Goal: Task Accomplishment & Management: Complete application form

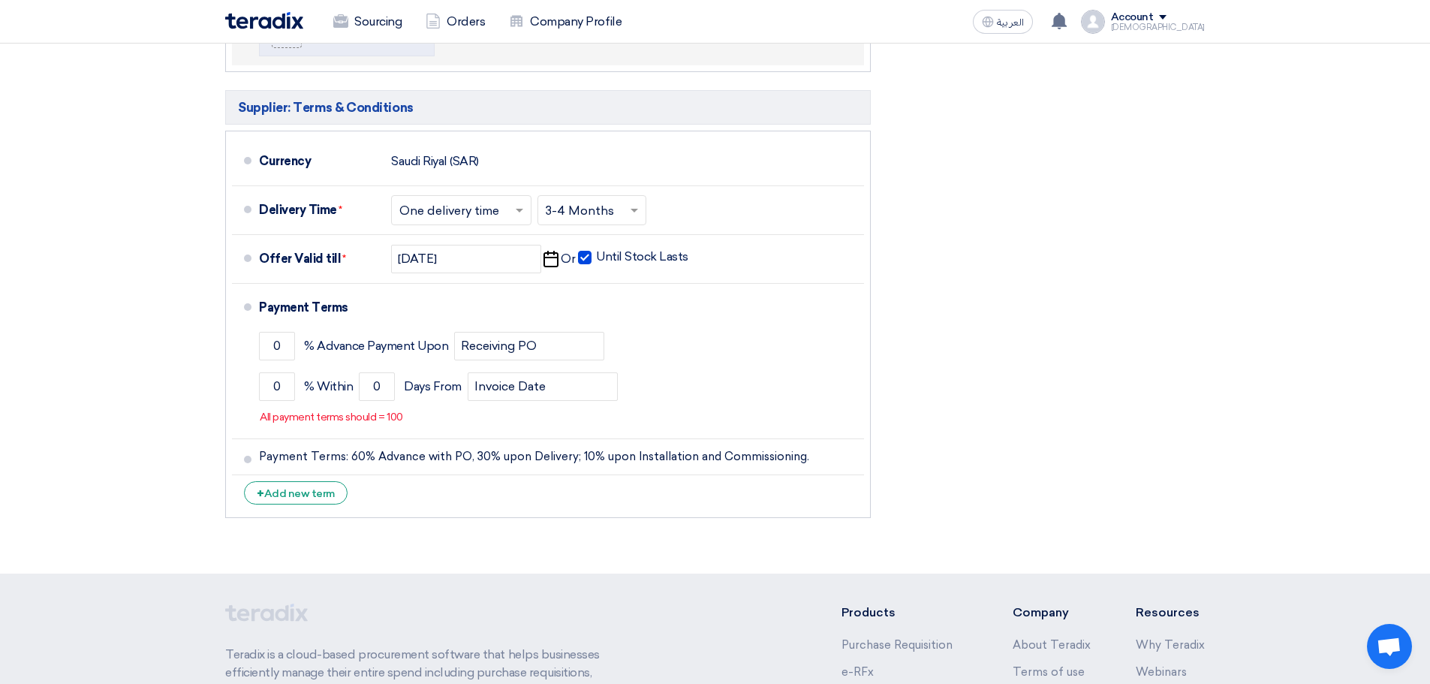
scroll to position [1201, 0]
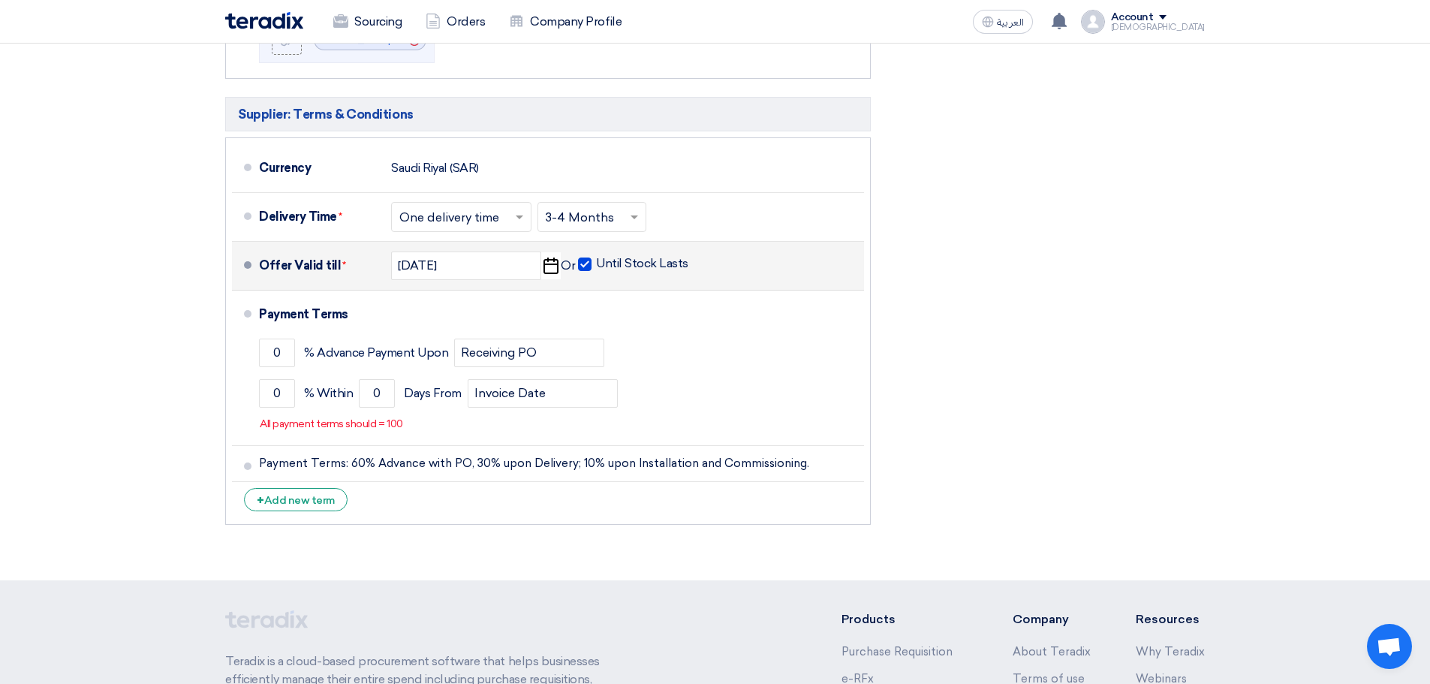
click at [585, 268] on span at bounding box center [585, 264] width 14 height 14
click at [596, 268] on input "Until Stock Lasts" at bounding box center [643, 270] width 95 height 29
checkbox input "false"
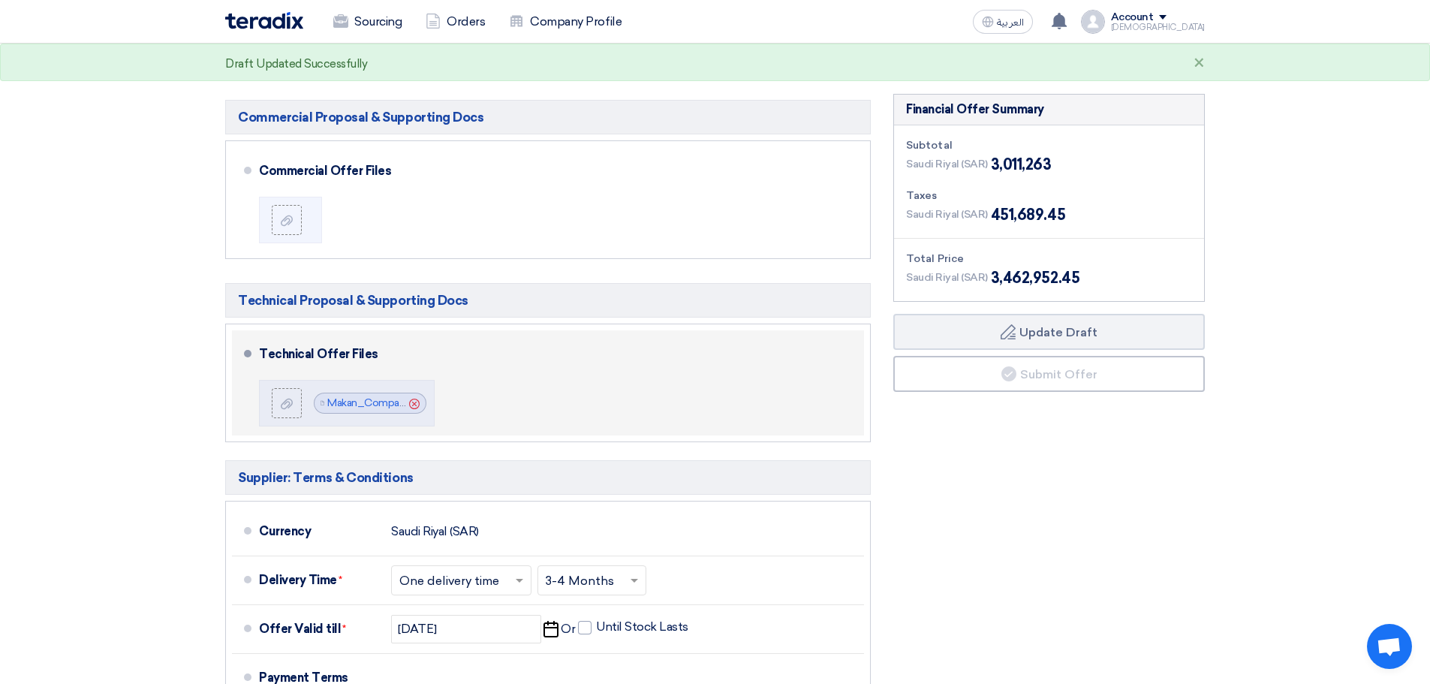
scroll to position [676, 0]
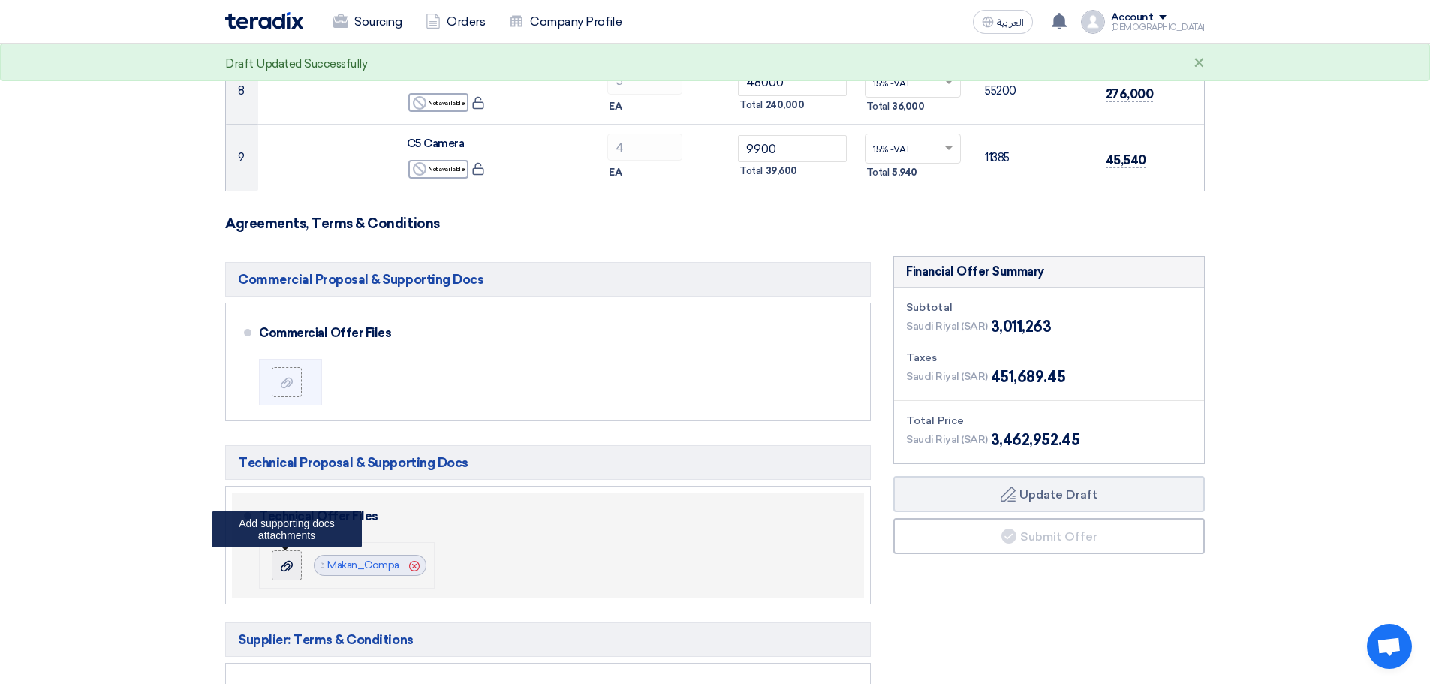
click at [293, 566] on div at bounding box center [287, 565] width 18 height 15
click at [0, 0] on input "file" at bounding box center [0, 0] width 0 height 0
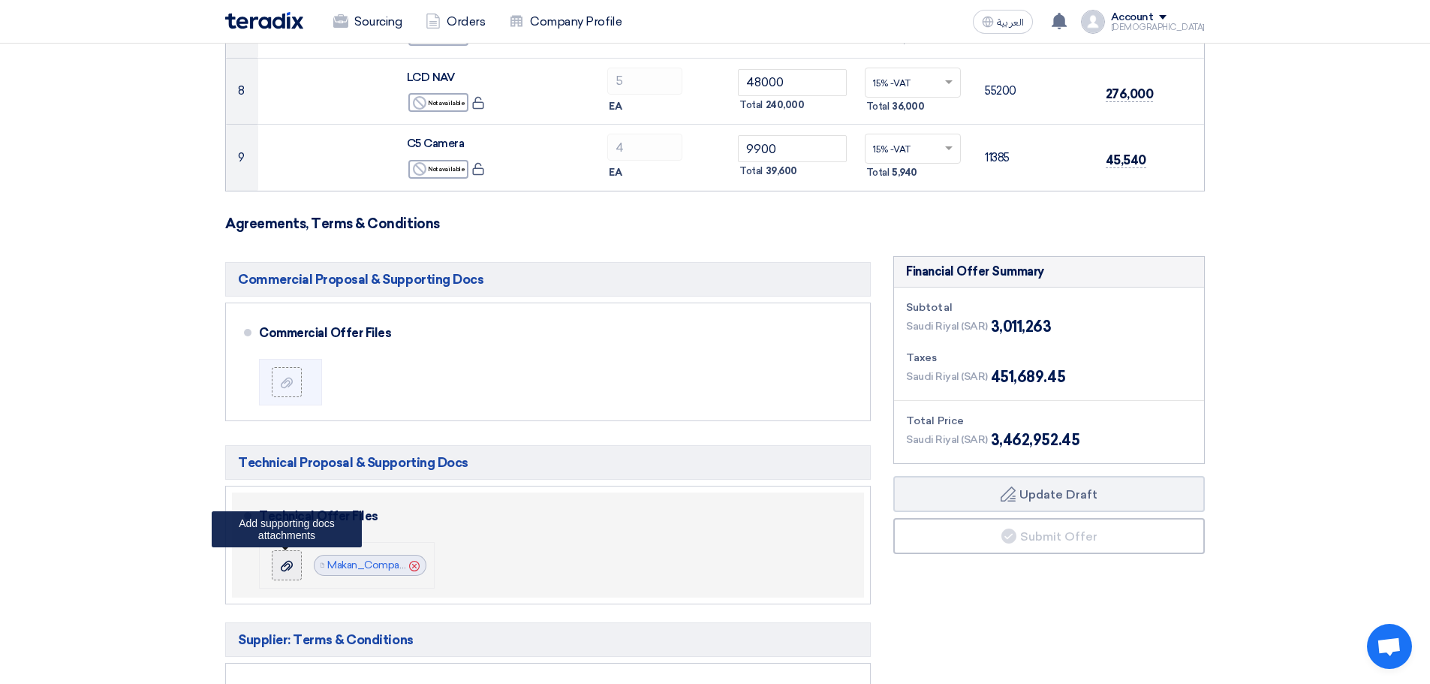
click at [286, 567] on icon at bounding box center [287, 566] width 12 height 12
click at [0, 0] on input "file" at bounding box center [0, 0] width 0 height 0
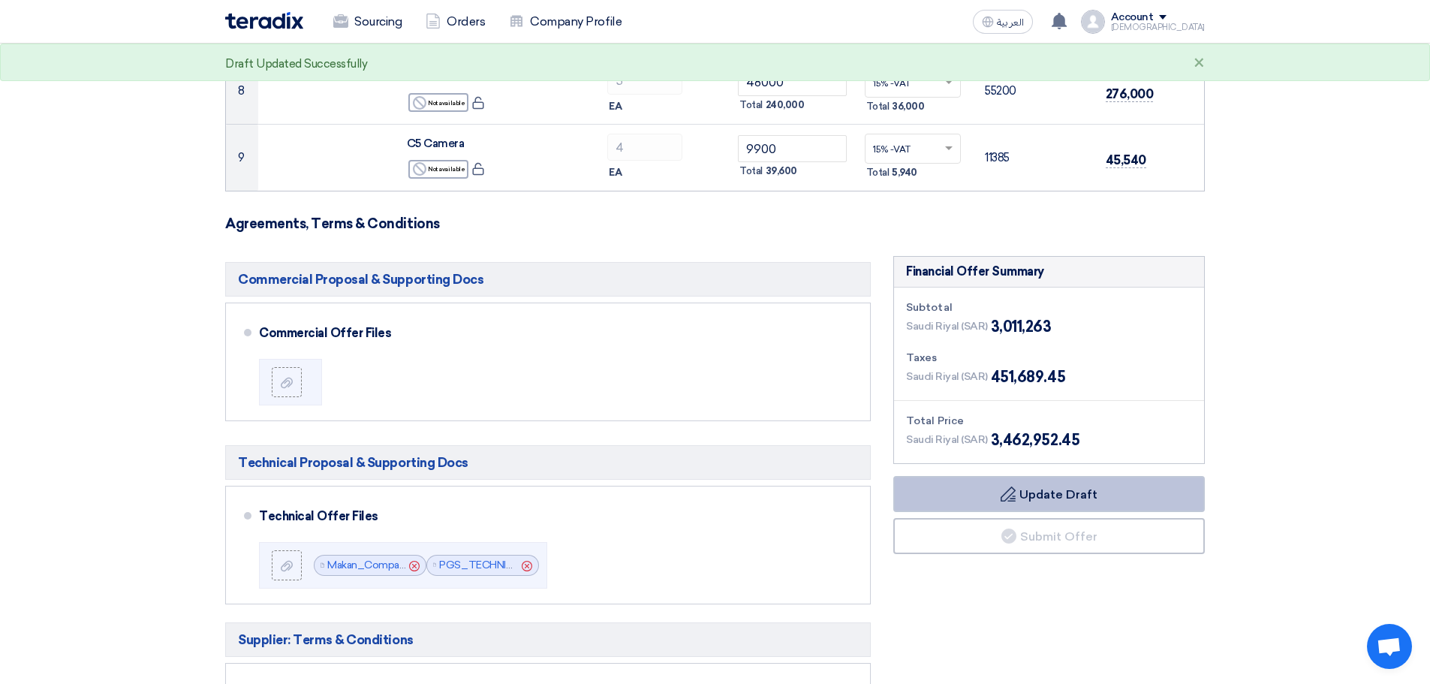
click at [1082, 502] on button "Draft Update Draft" at bounding box center [1049, 494] width 312 height 36
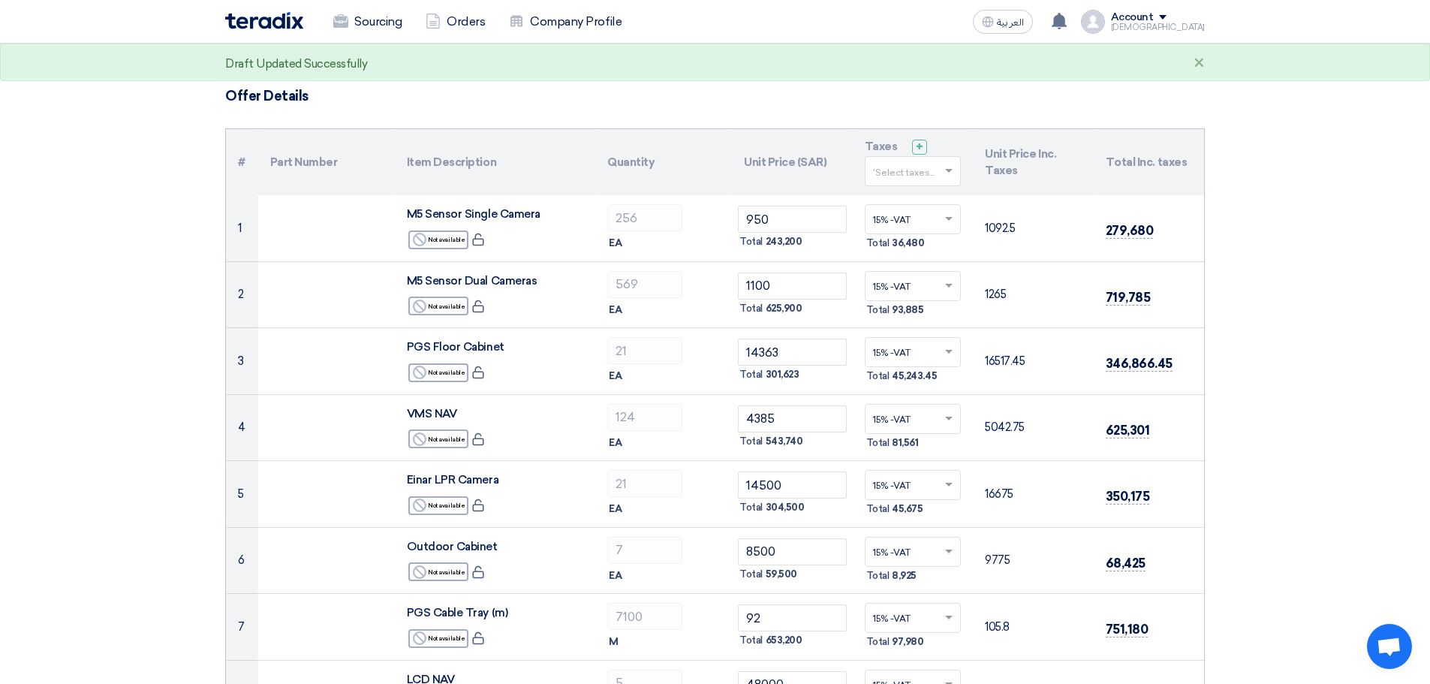
scroll to position [0, 0]
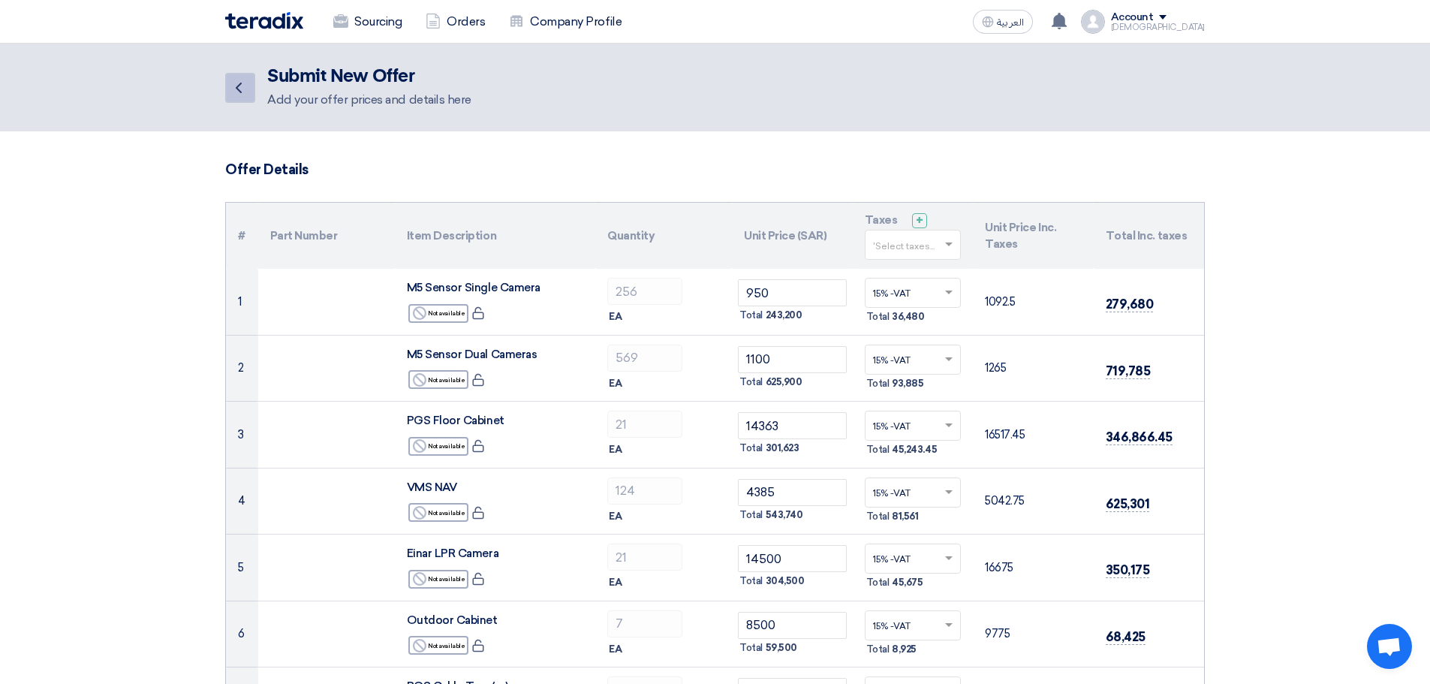
click at [233, 92] on icon "Back" at bounding box center [239, 88] width 18 height 18
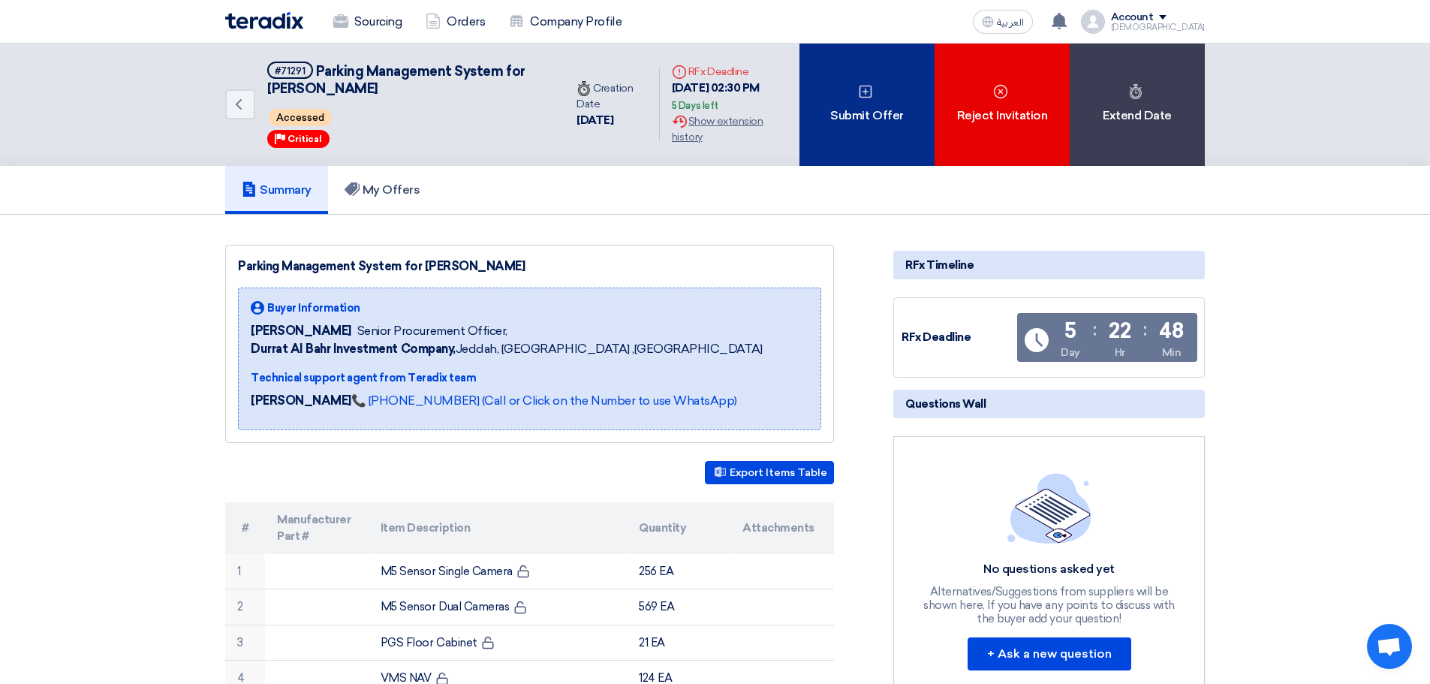
click at [860, 114] on div "Submit Offer" at bounding box center [866, 105] width 135 height 122
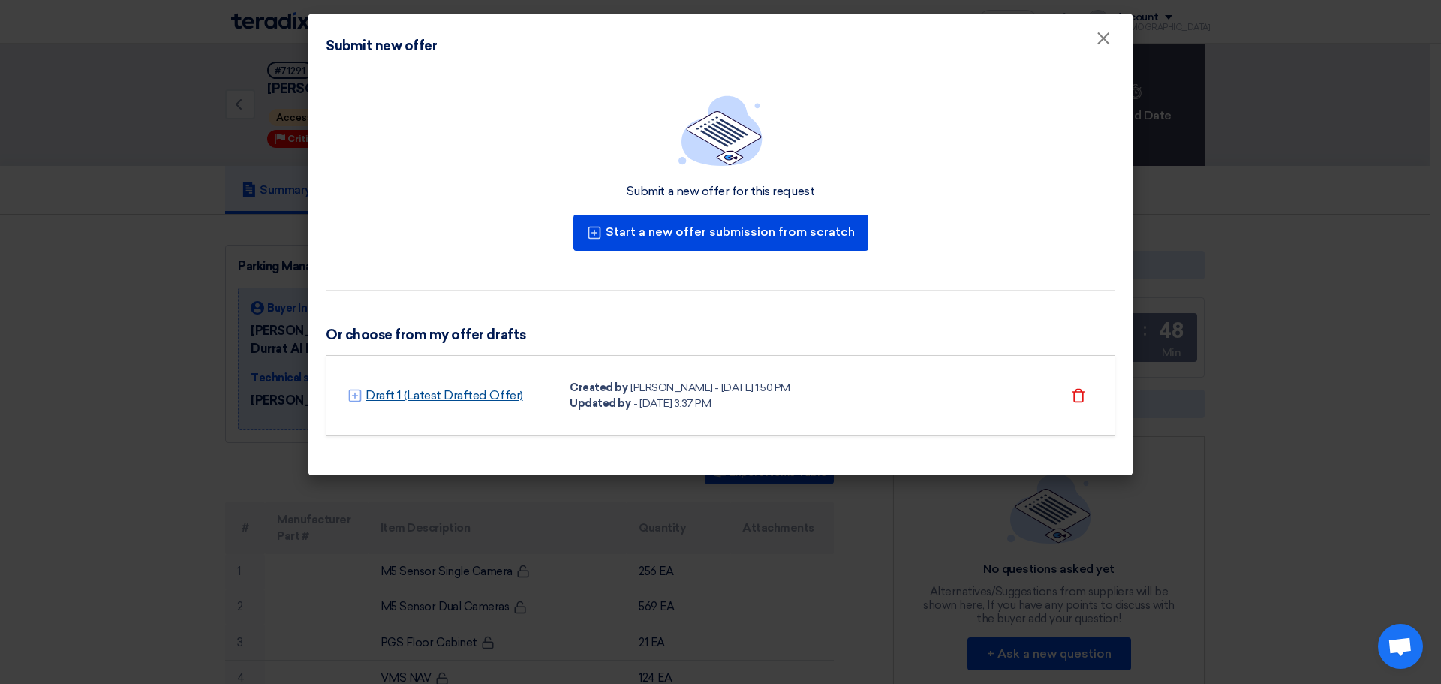
click at [467, 395] on link "Draft 1 (Latest Drafted Offer)" at bounding box center [445, 396] width 158 height 18
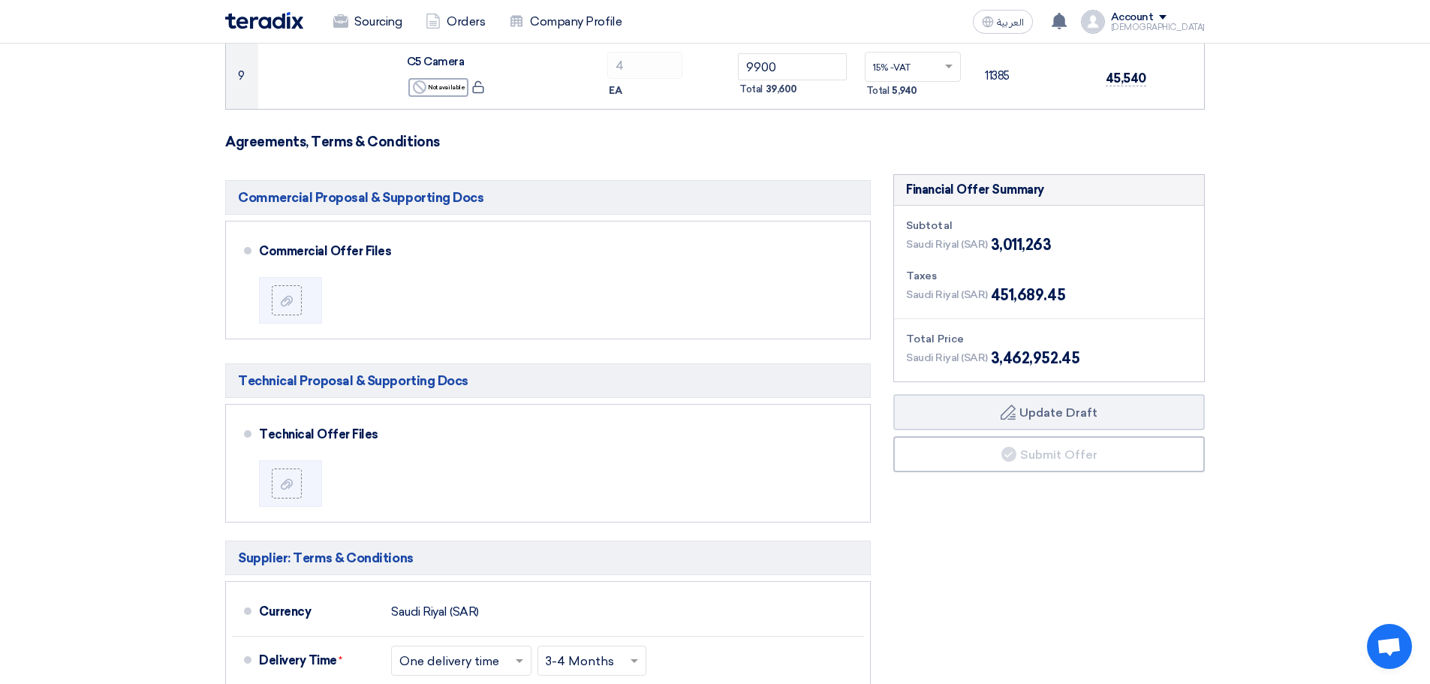
scroll to position [751, 0]
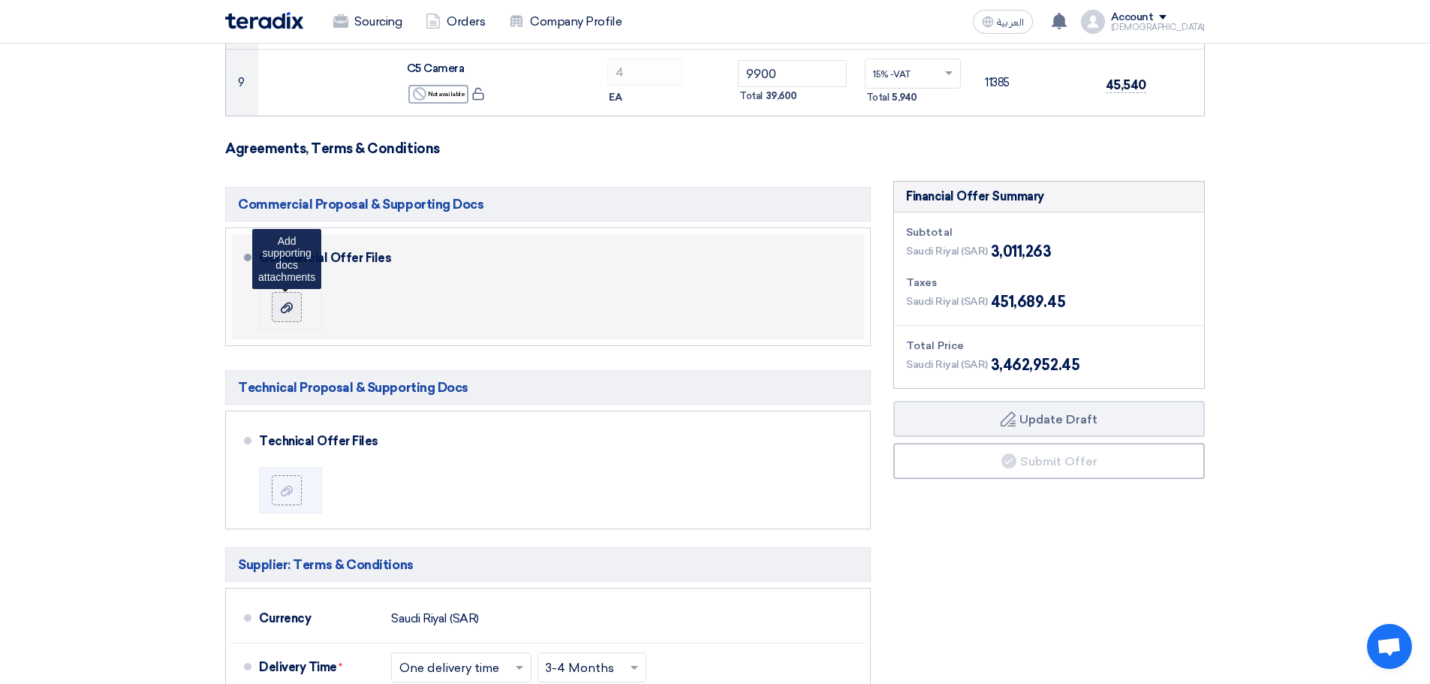
click at [295, 314] on div at bounding box center [287, 307] width 18 height 15
click at [0, 0] on input "file" at bounding box center [0, 0] width 0 height 0
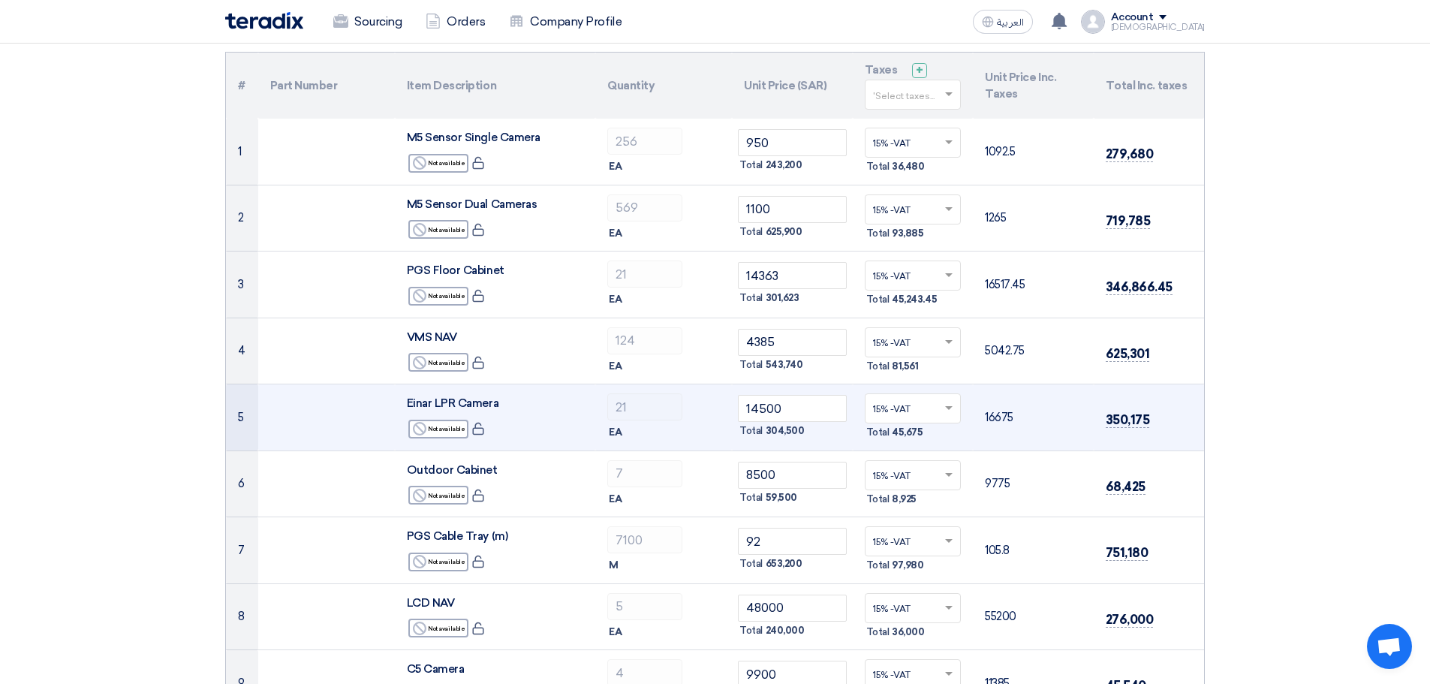
scroll to position [0, 0]
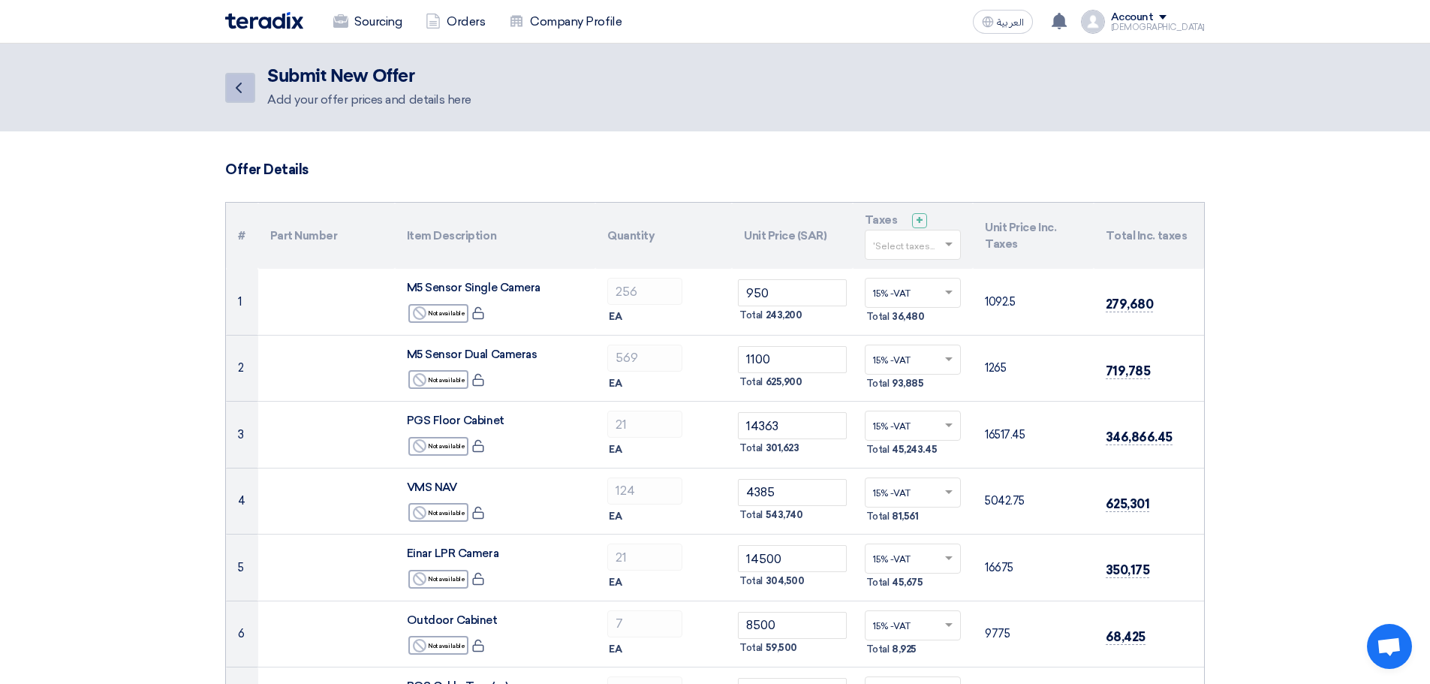
click at [235, 95] on icon "Back" at bounding box center [239, 88] width 18 height 18
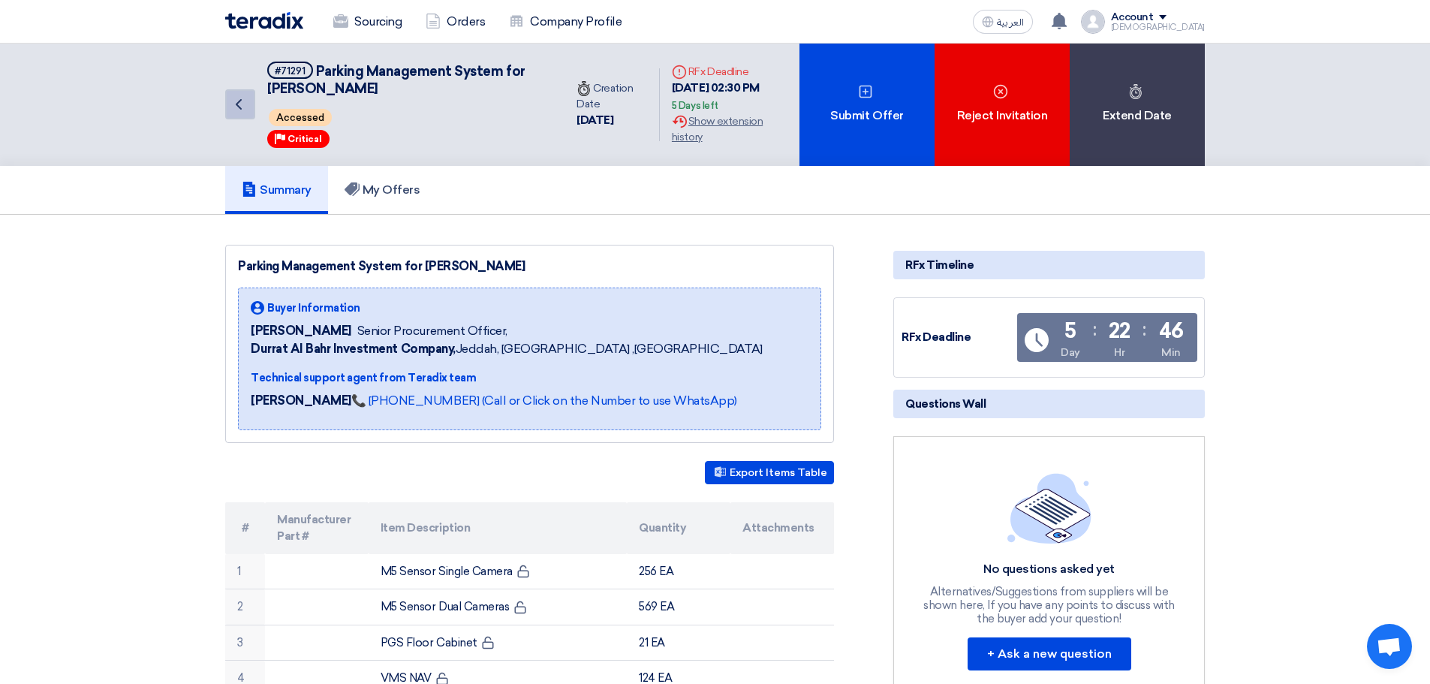
click at [236, 109] on icon "Back" at bounding box center [239, 104] width 18 height 18
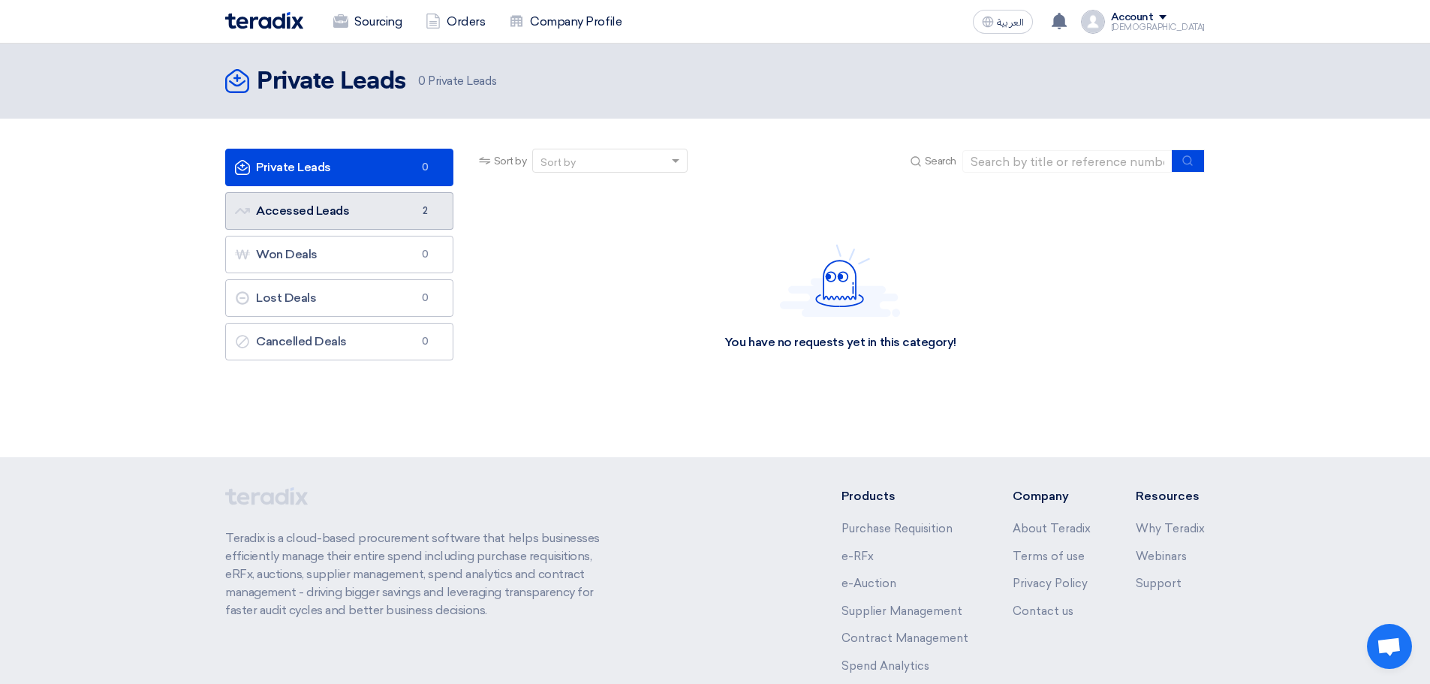
click at [393, 211] on link "Accessed Leads Accessed Leads 2" at bounding box center [339, 211] width 228 height 38
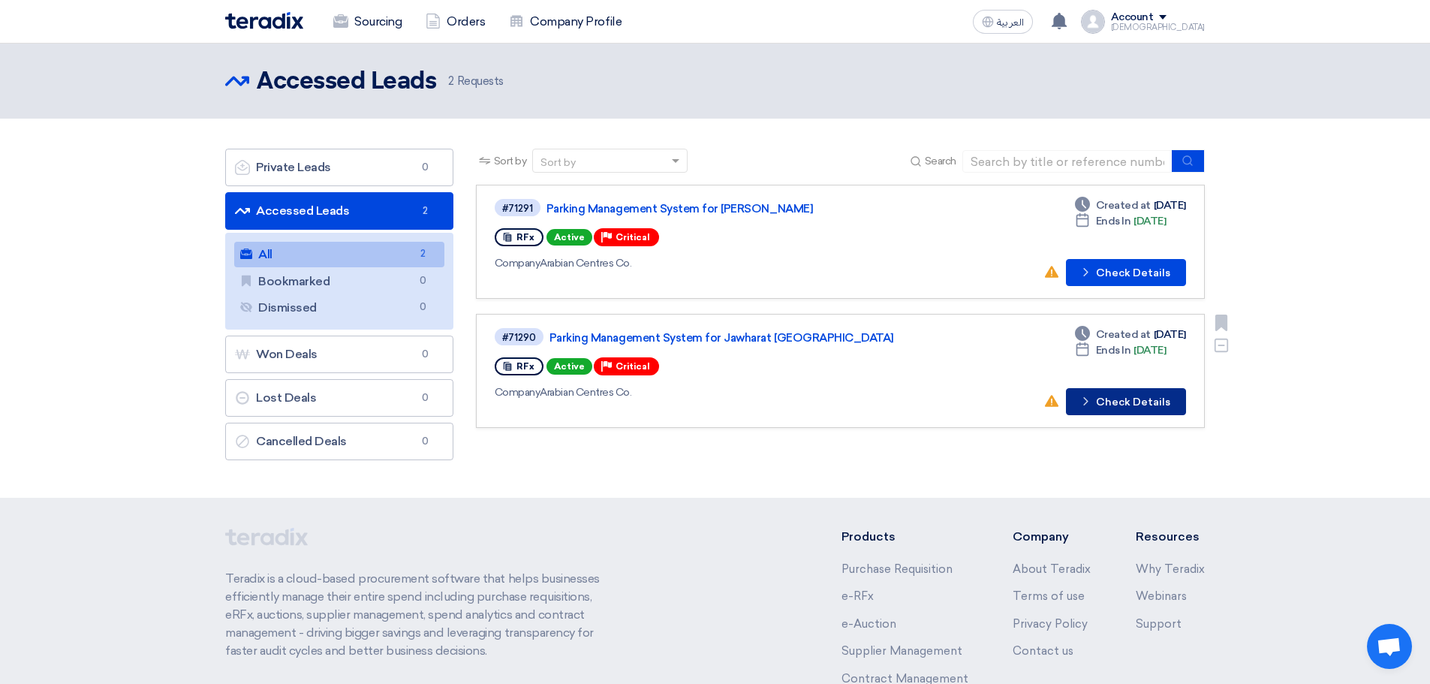
click at [1128, 399] on button "Check details Check Details" at bounding box center [1126, 401] width 120 height 27
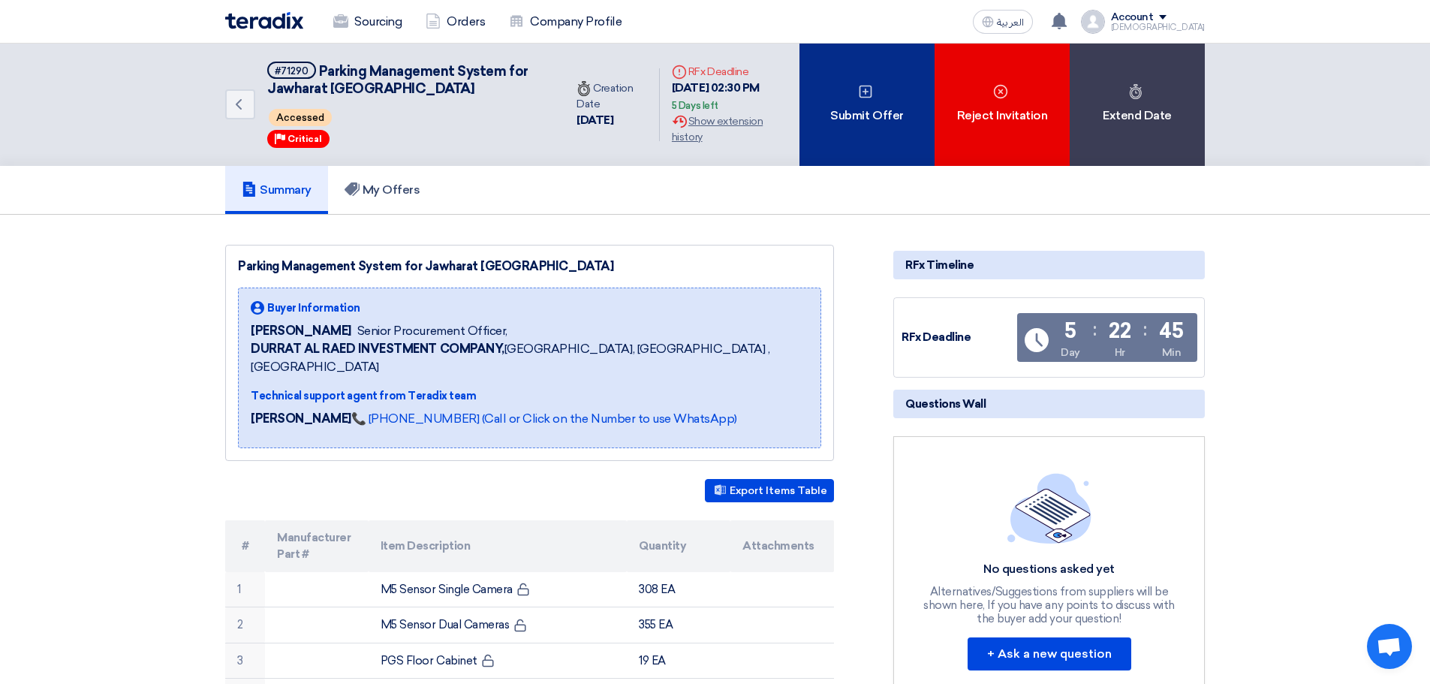
click at [885, 107] on div "Submit Offer" at bounding box center [866, 105] width 135 height 122
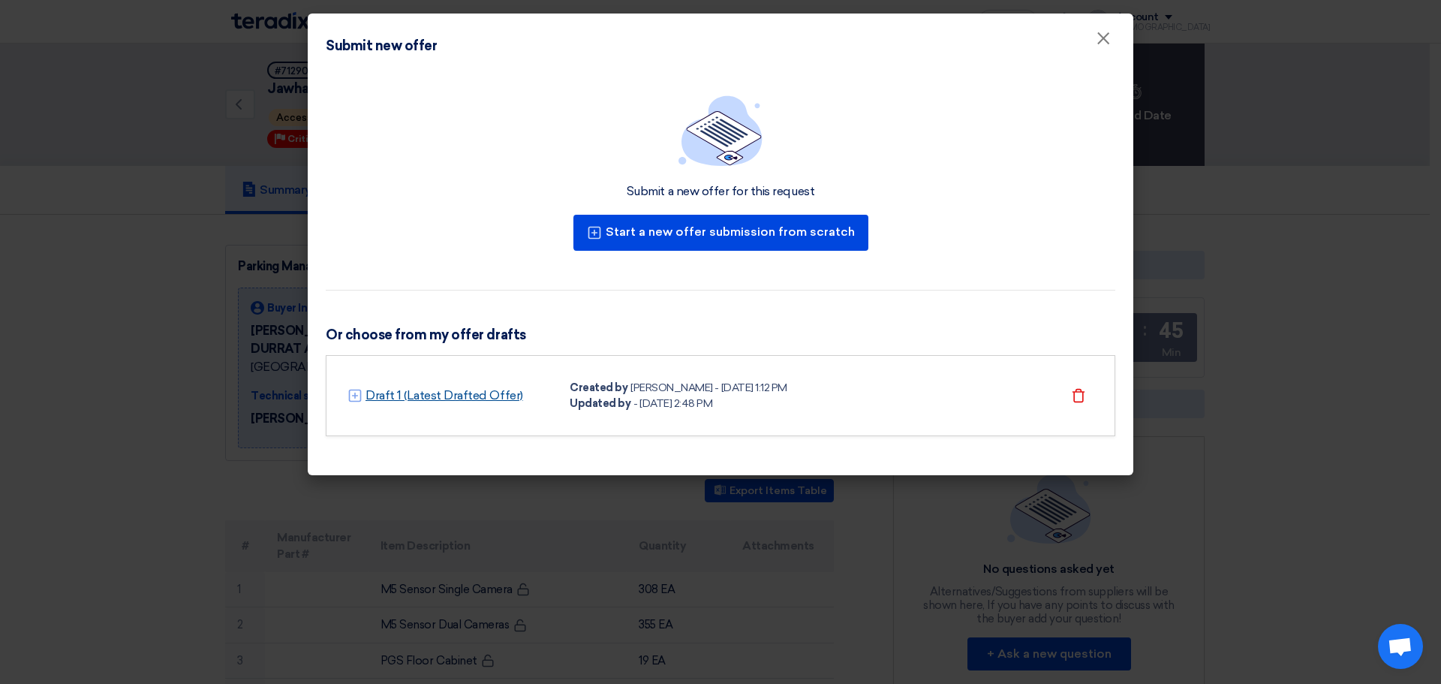
click at [486, 390] on link "Draft 1 (Latest Drafted Offer)" at bounding box center [445, 396] width 158 height 18
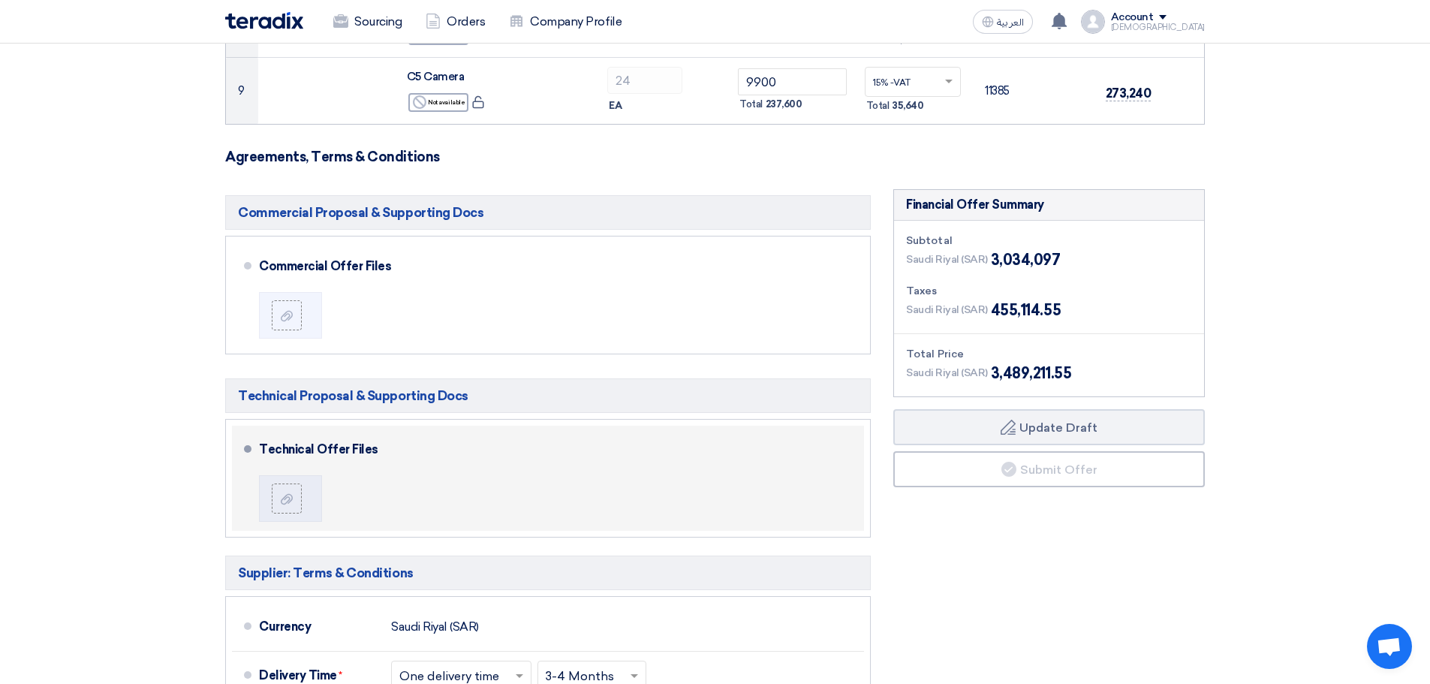
scroll to position [751, 0]
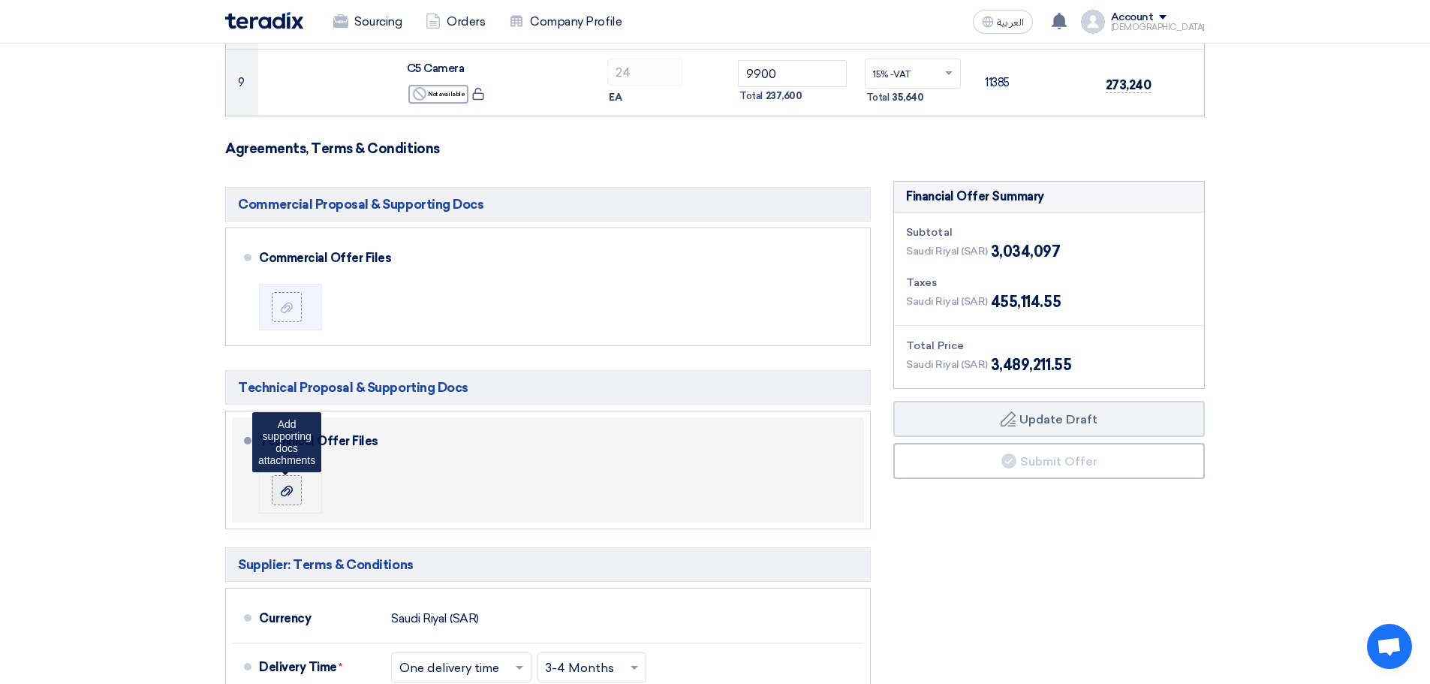
click at [287, 497] on div at bounding box center [287, 490] width 18 height 15
click at [0, 0] on input "file" at bounding box center [0, 0] width 0 height 0
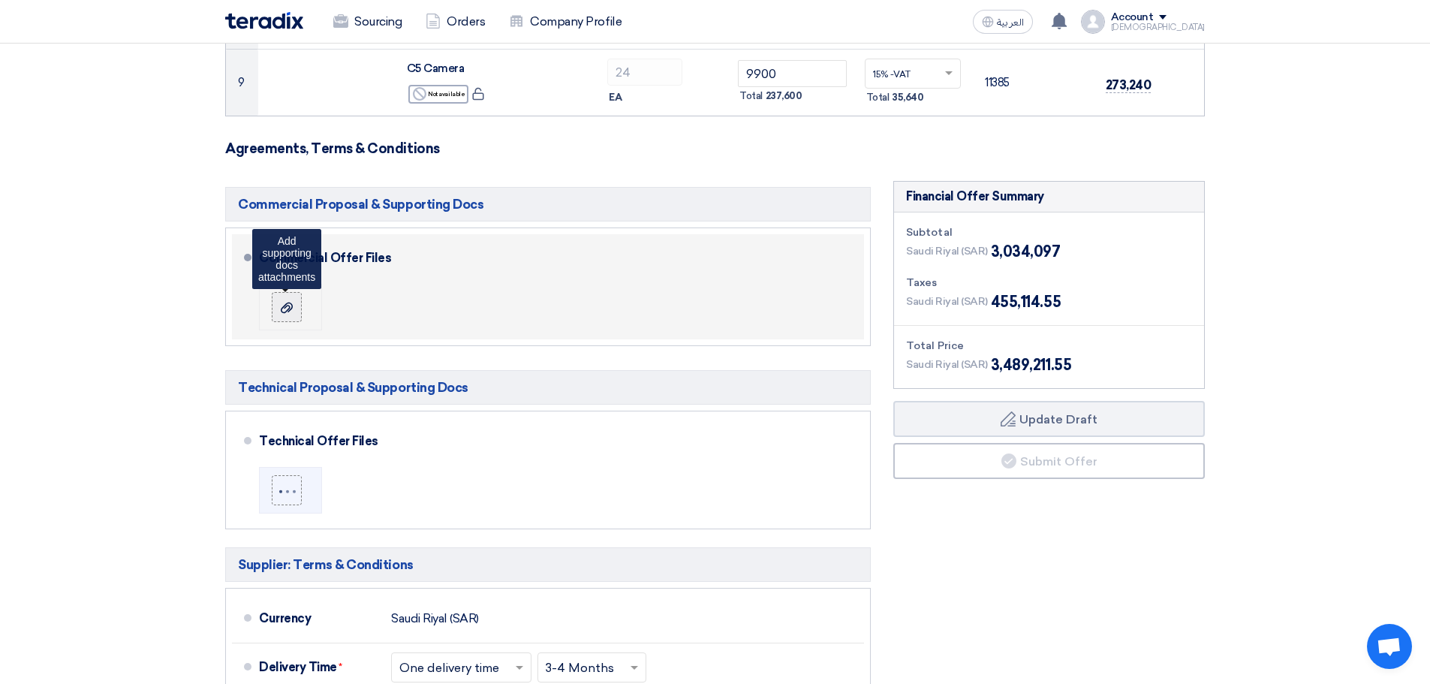
click at [286, 303] on use at bounding box center [287, 307] width 12 height 11
click at [0, 0] on input "file" at bounding box center [0, 0] width 0 height 0
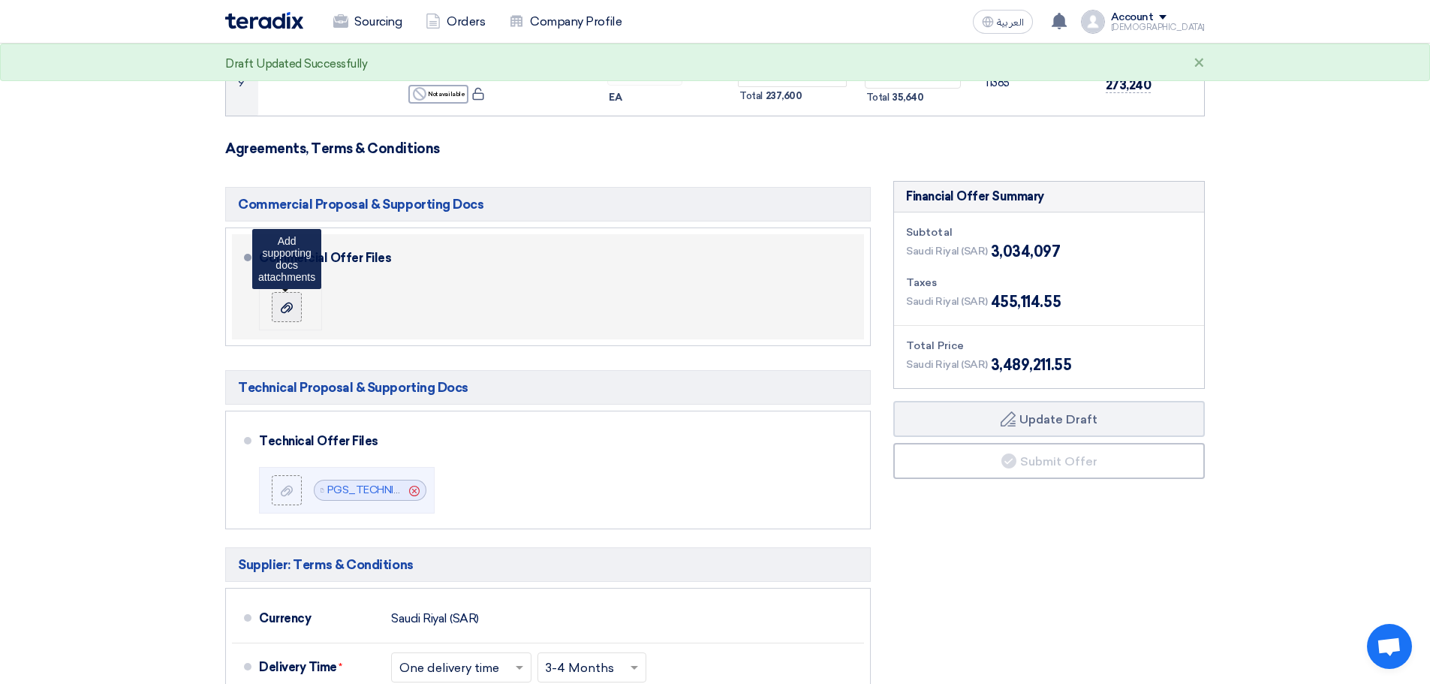
click at [297, 303] on label at bounding box center [287, 307] width 30 height 30
click at [0, 0] on input "file" at bounding box center [0, 0] width 0 height 0
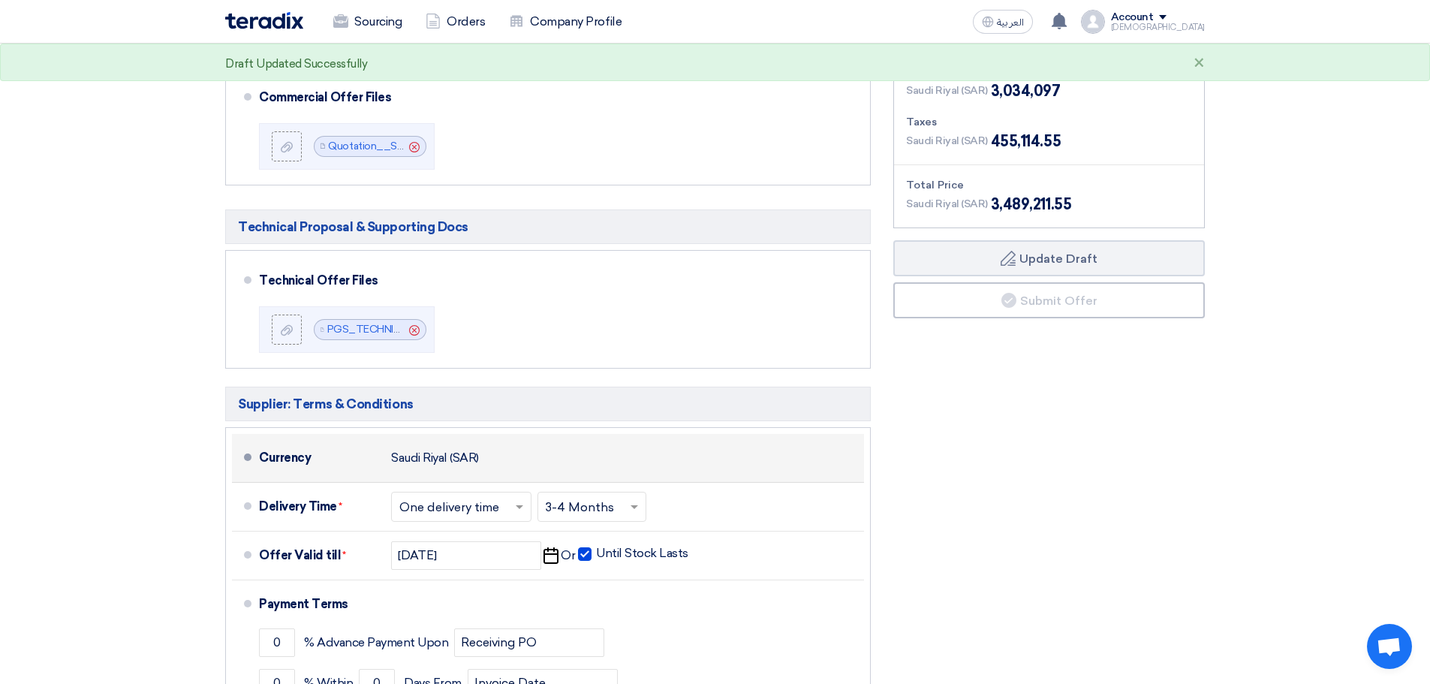
scroll to position [836, 0]
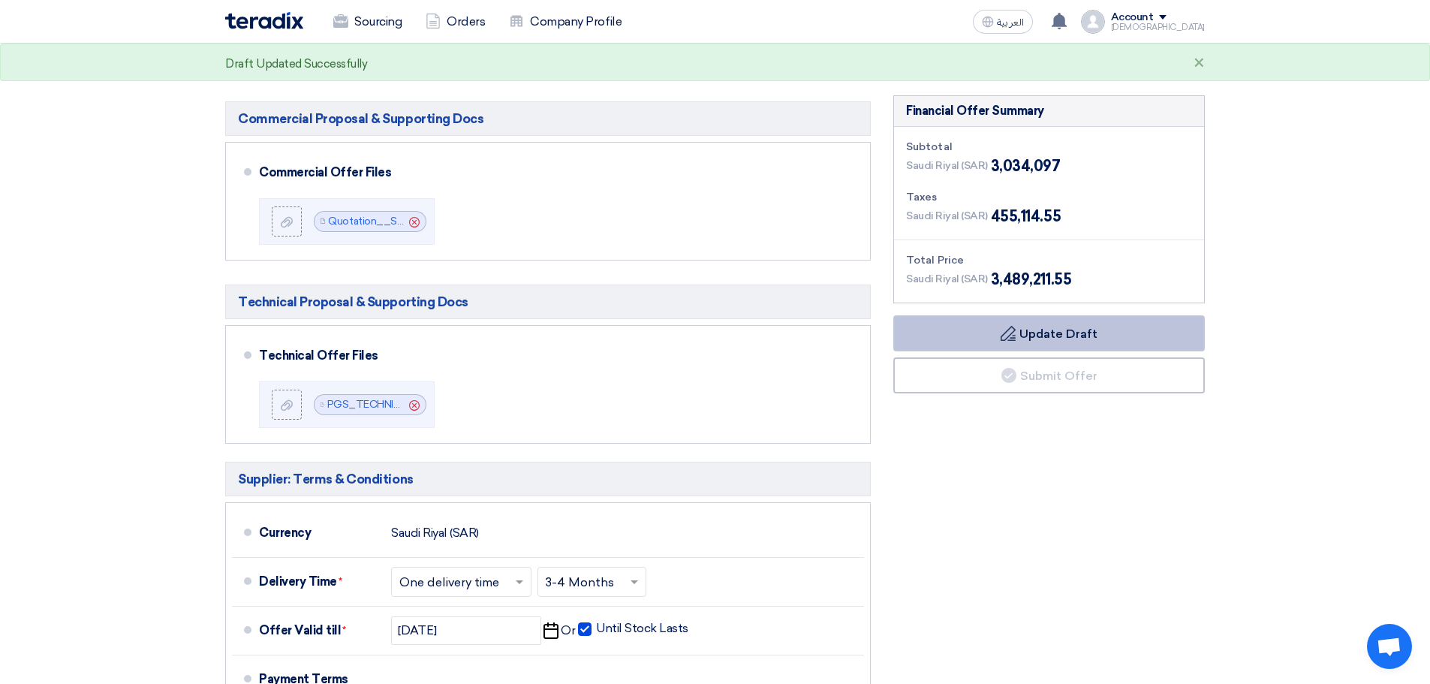
click at [1021, 327] on button "Draft Update Draft" at bounding box center [1049, 333] width 312 height 36
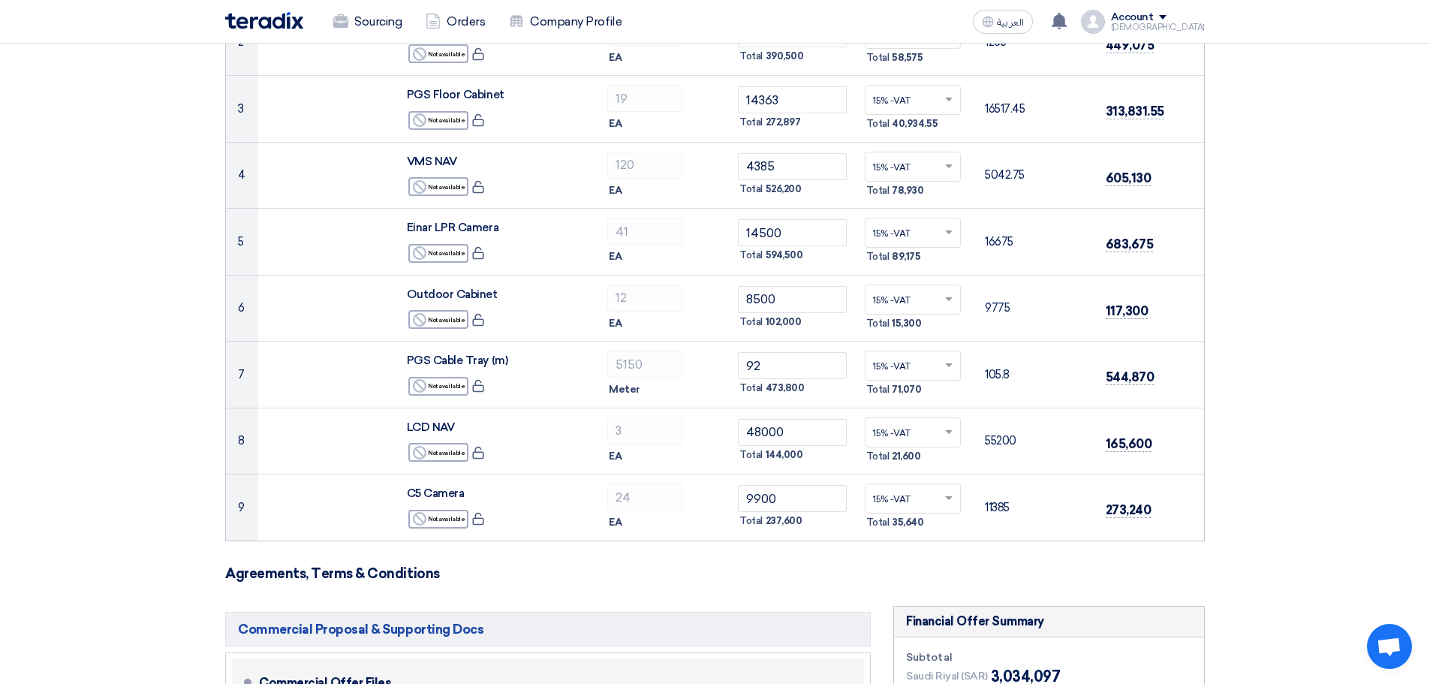
scroll to position [0, 0]
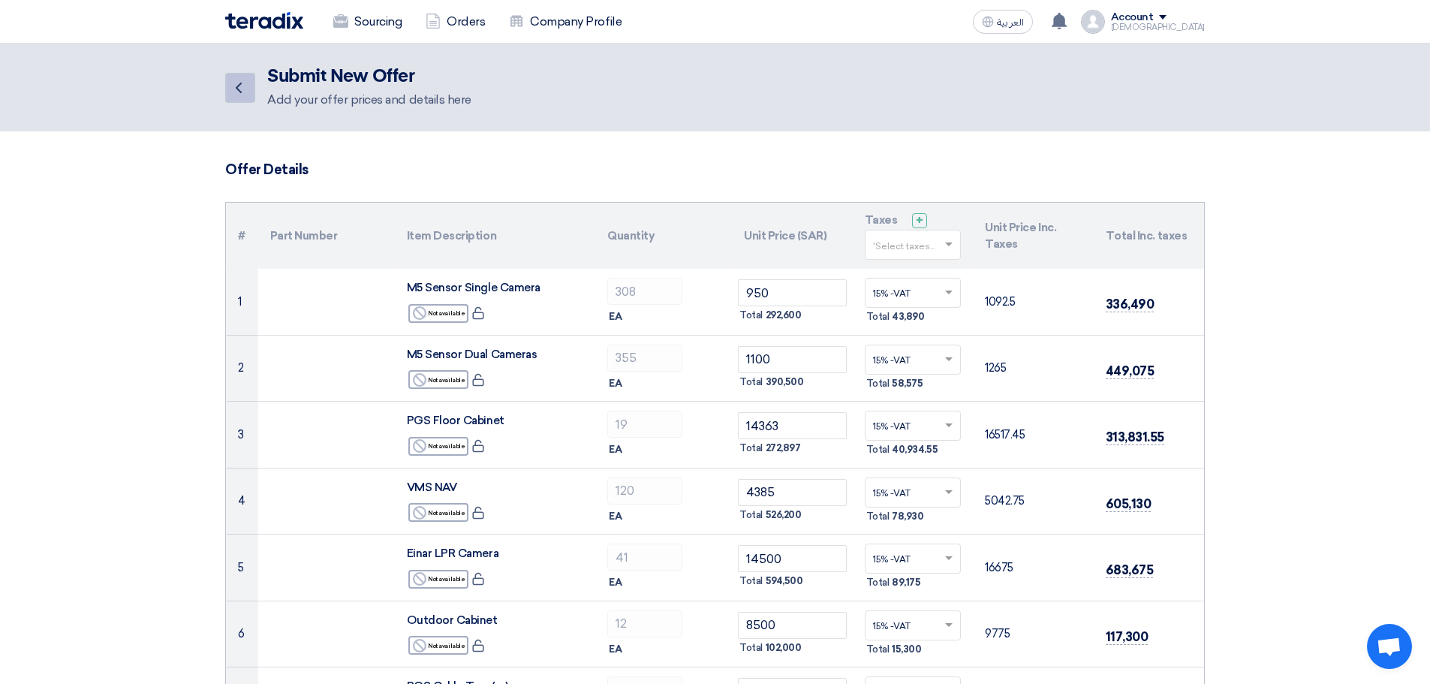
click at [230, 86] on icon "Back" at bounding box center [239, 88] width 18 height 18
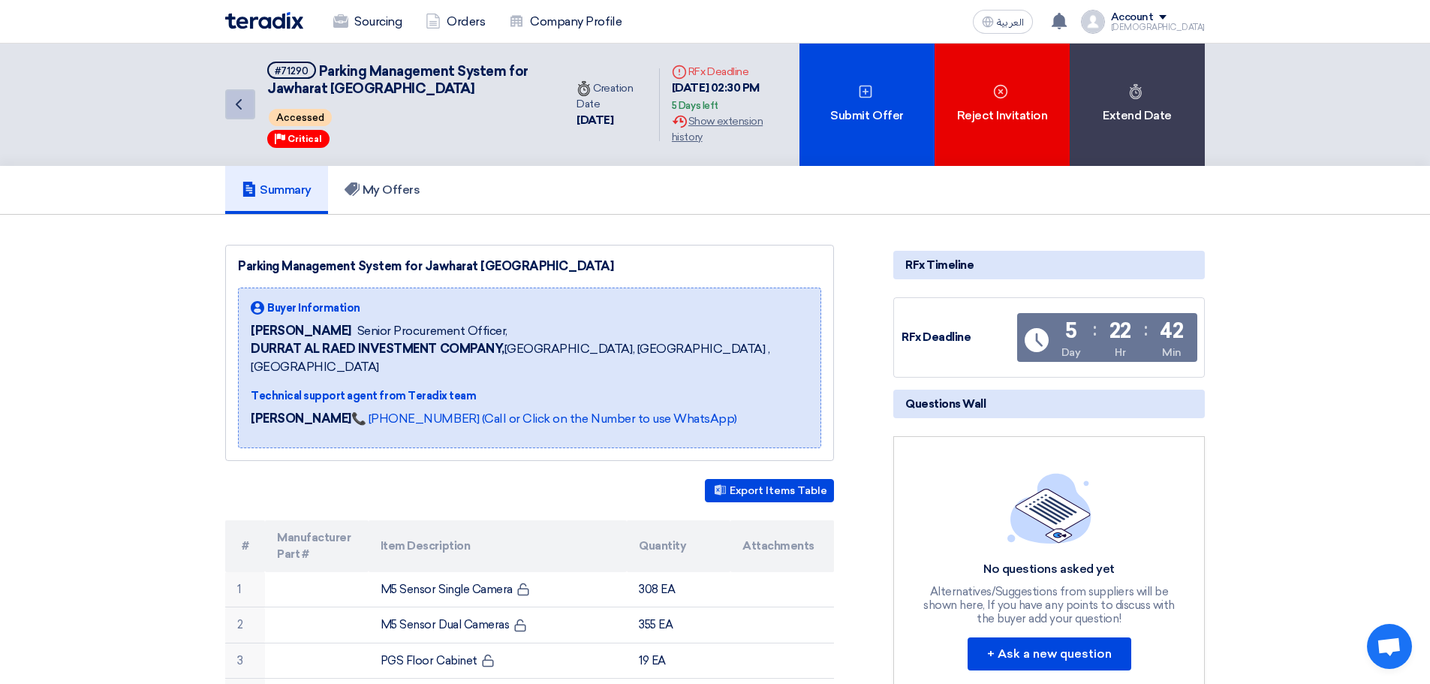
click at [239, 104] on icon "Back" at bounding box center [239, 104] width 18 height 18
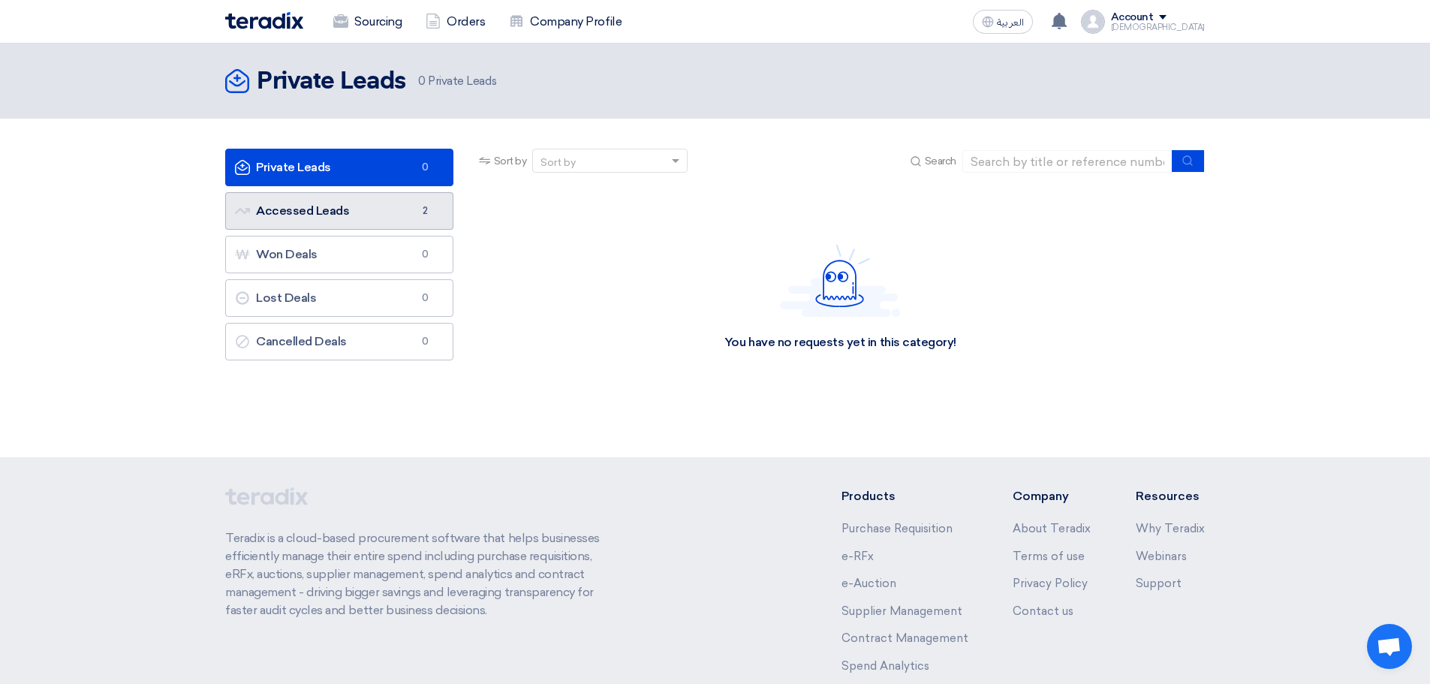
click at [353, 207] on link "Accessed Leads Accessed Leads 2" at bounding box center [339, 211] width 228 height 38
